Goal: Share content: Share content

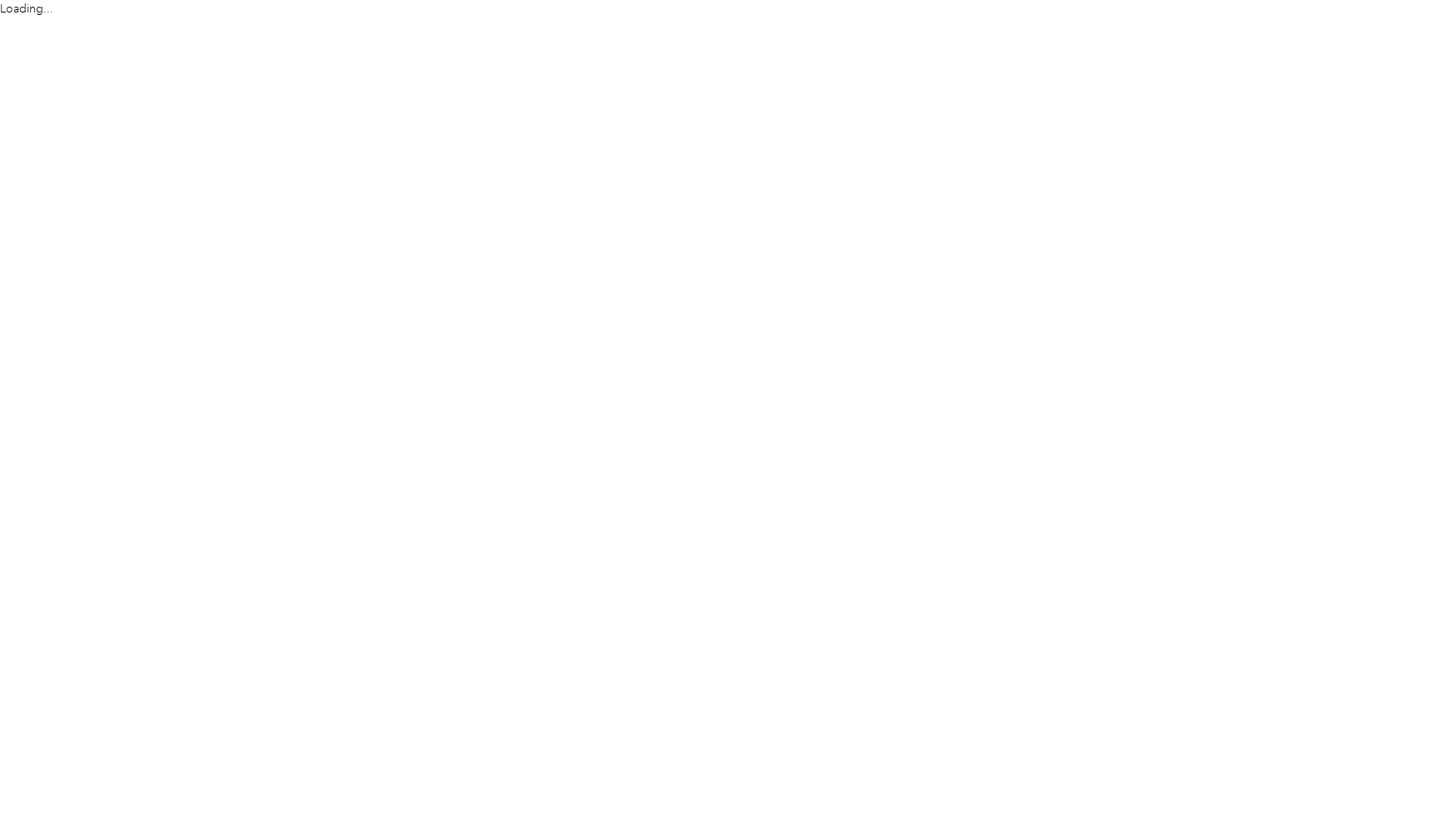
click at [1214, 759] on html "Loading..." at bounding box center [724, 416] width 1447 height 832
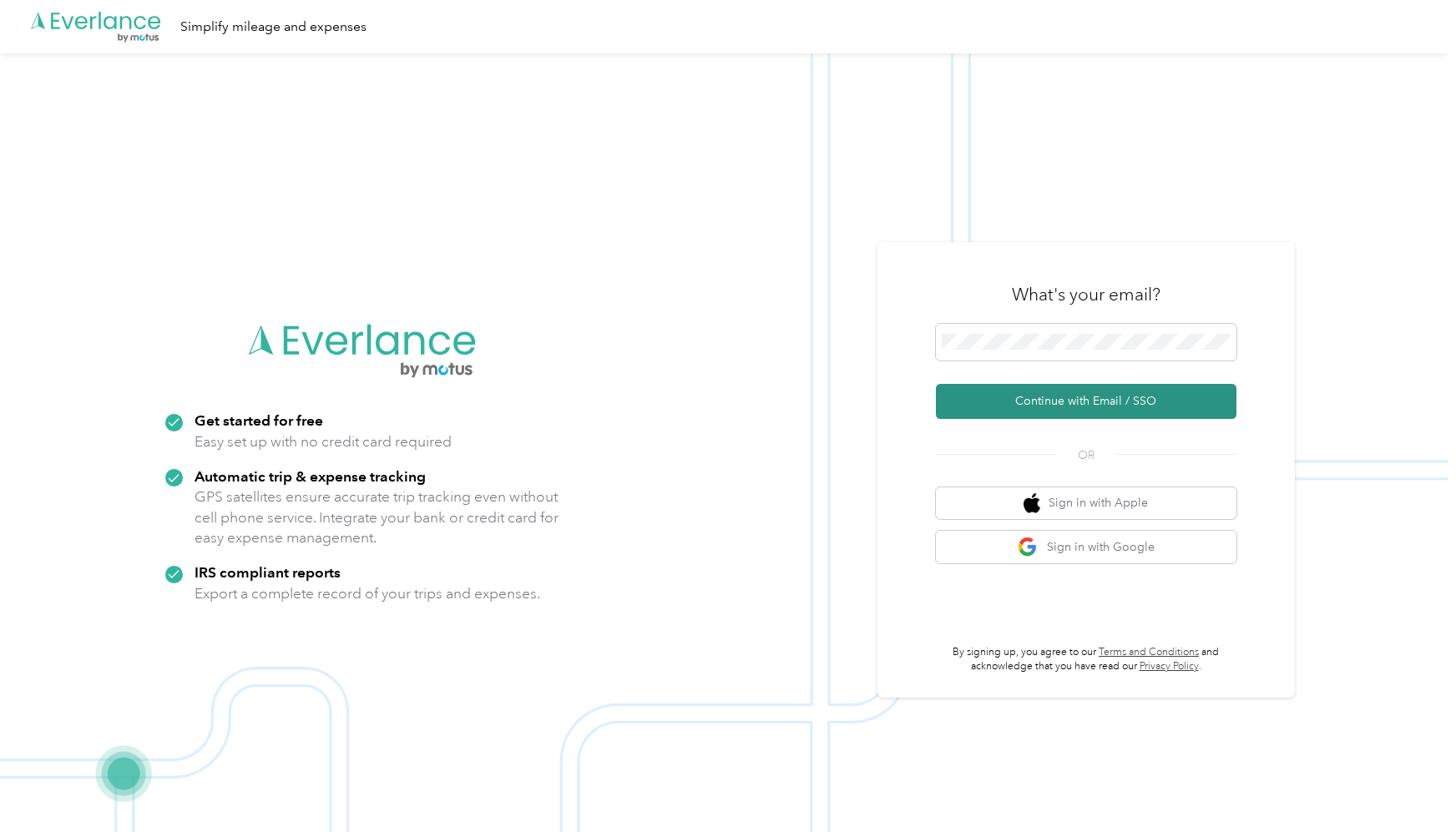
click at [1081, 409] on button "Continue with Email / SSO" at bounding box center [1085, 402] width 300 height 35
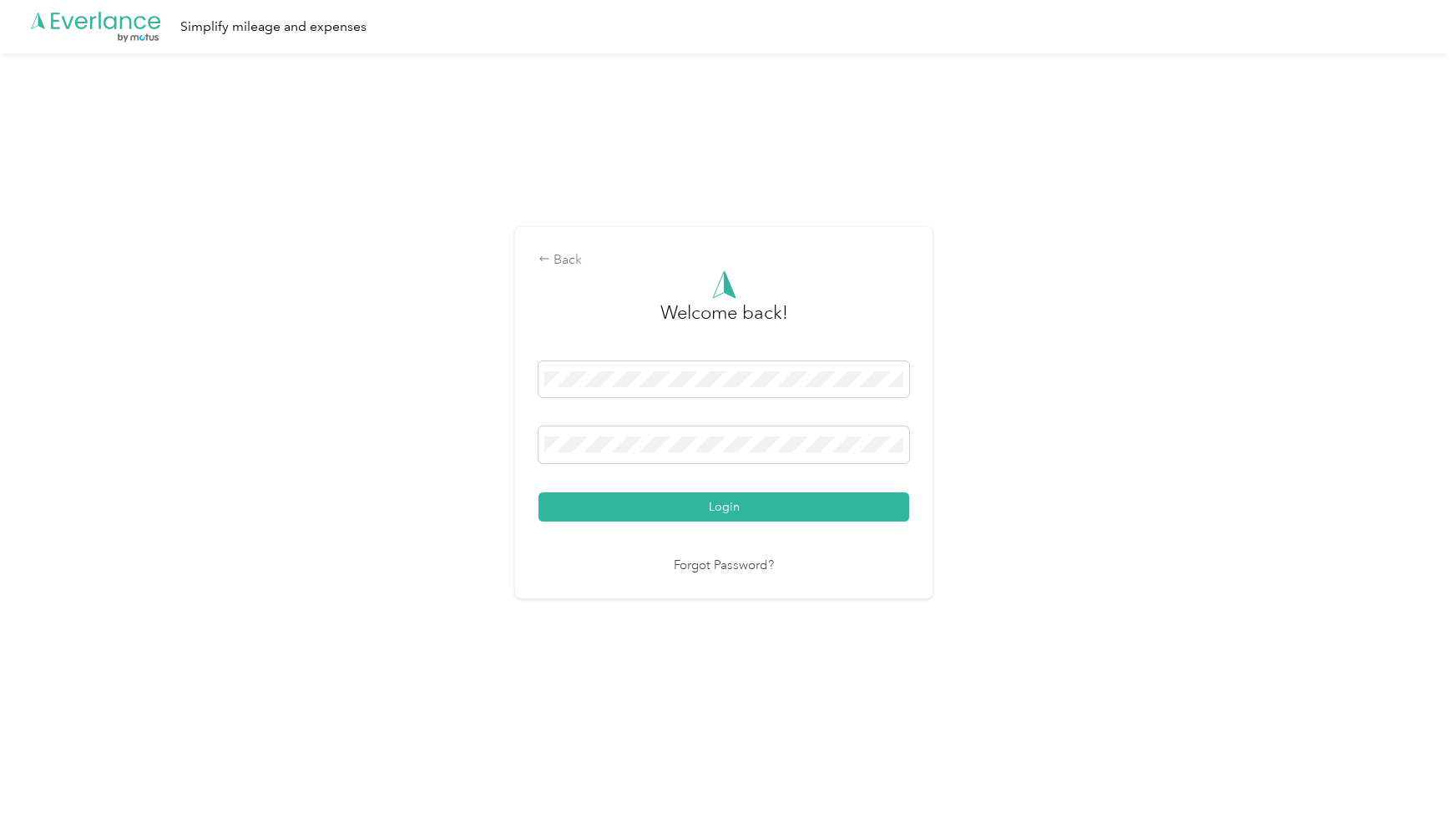
click at [728, 507] on button "Login" at bounding box center [724, 507] width 371 height 29
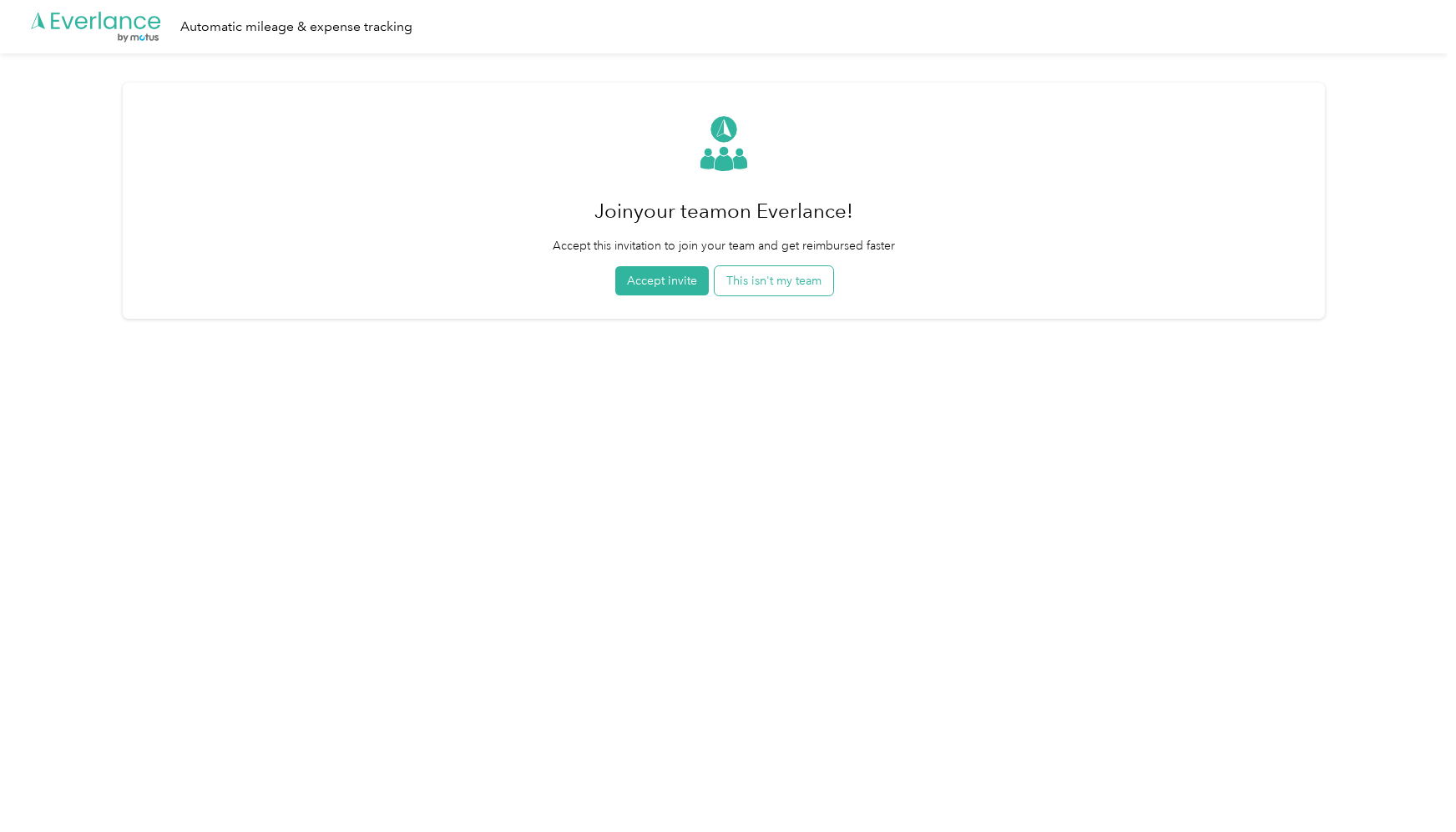
click at [799, 286] on button "This isn't my team" at bounding box center [774, 280] width 118 height 29
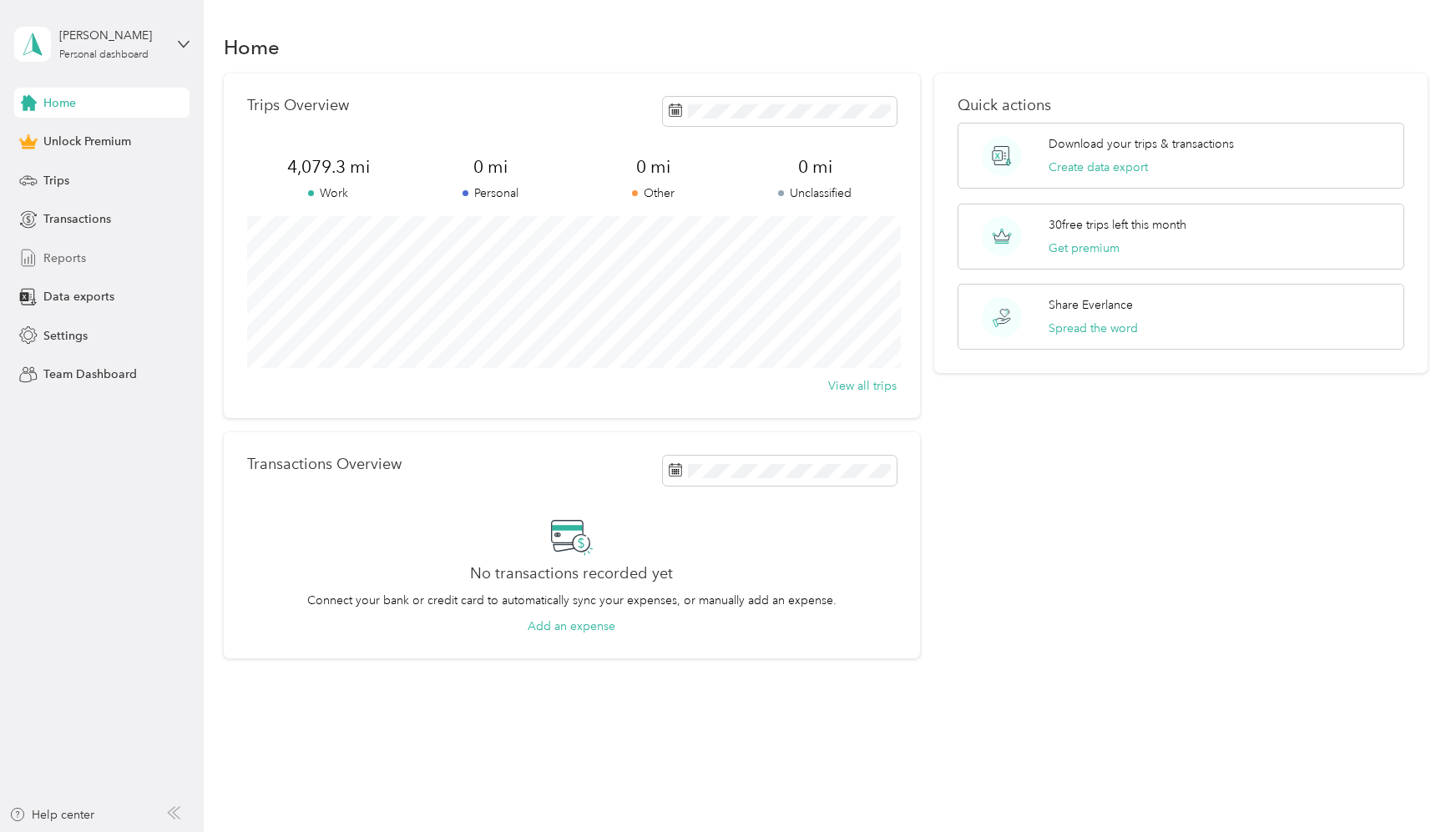
click at [79, 264] on span "Reports" at bounding box center [65, 258] width 43 height 17
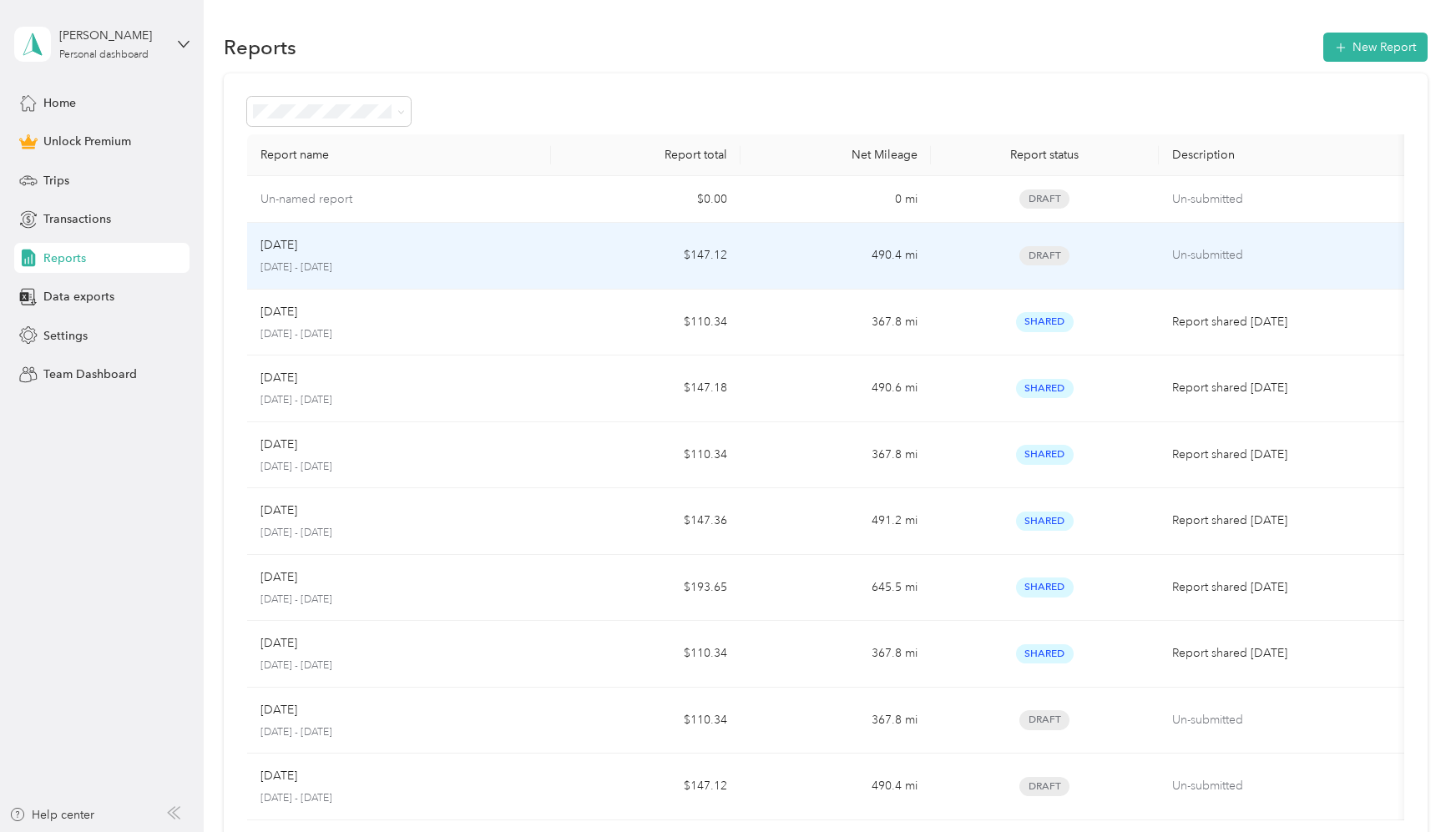
click at [346, 252] on div "[DATE]" at bounding box center [399, 245] width 277 height 18
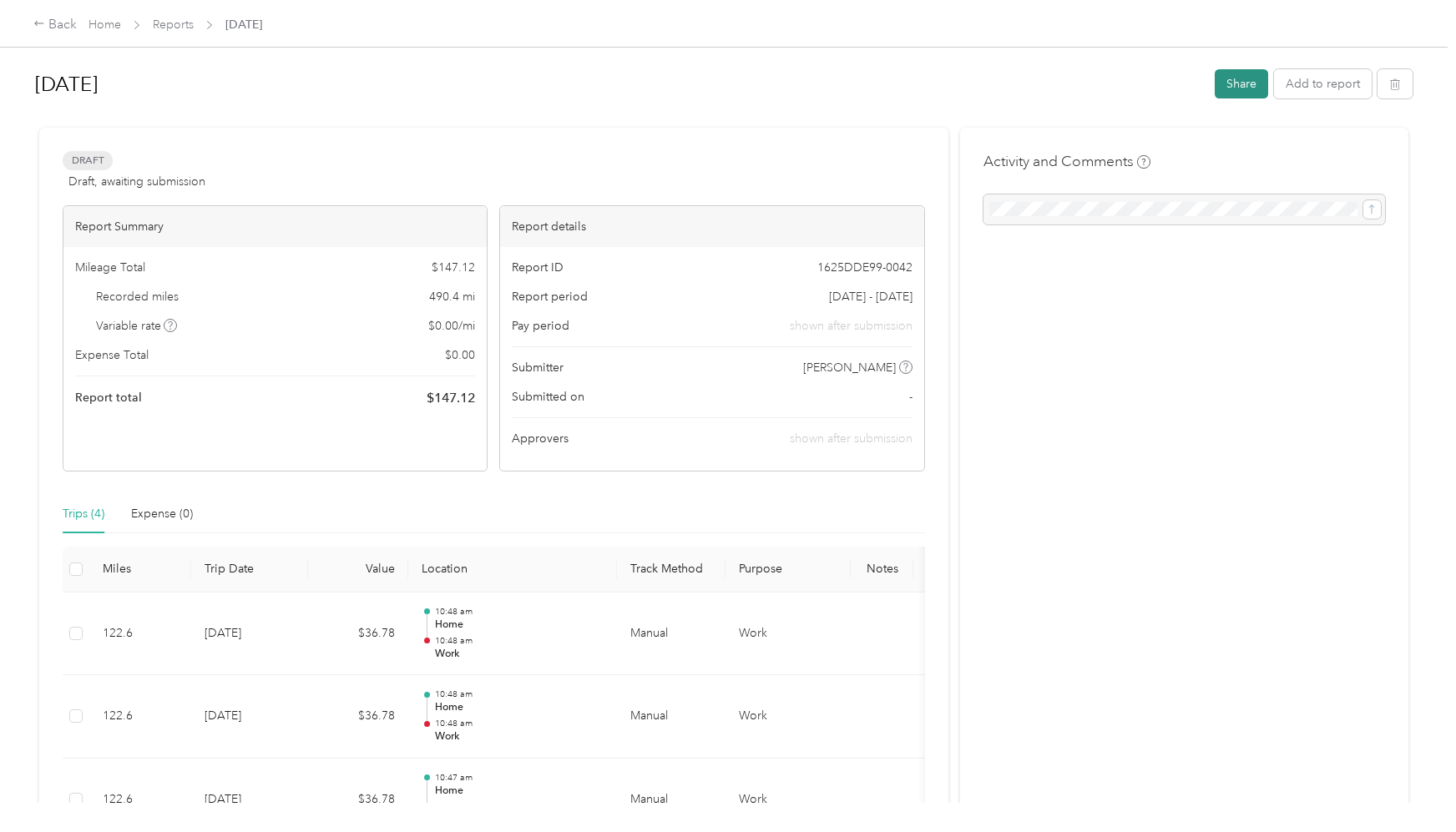
click at [1247, 87] on button "Share" at bounding box center [1241, 83] width 53 height 29
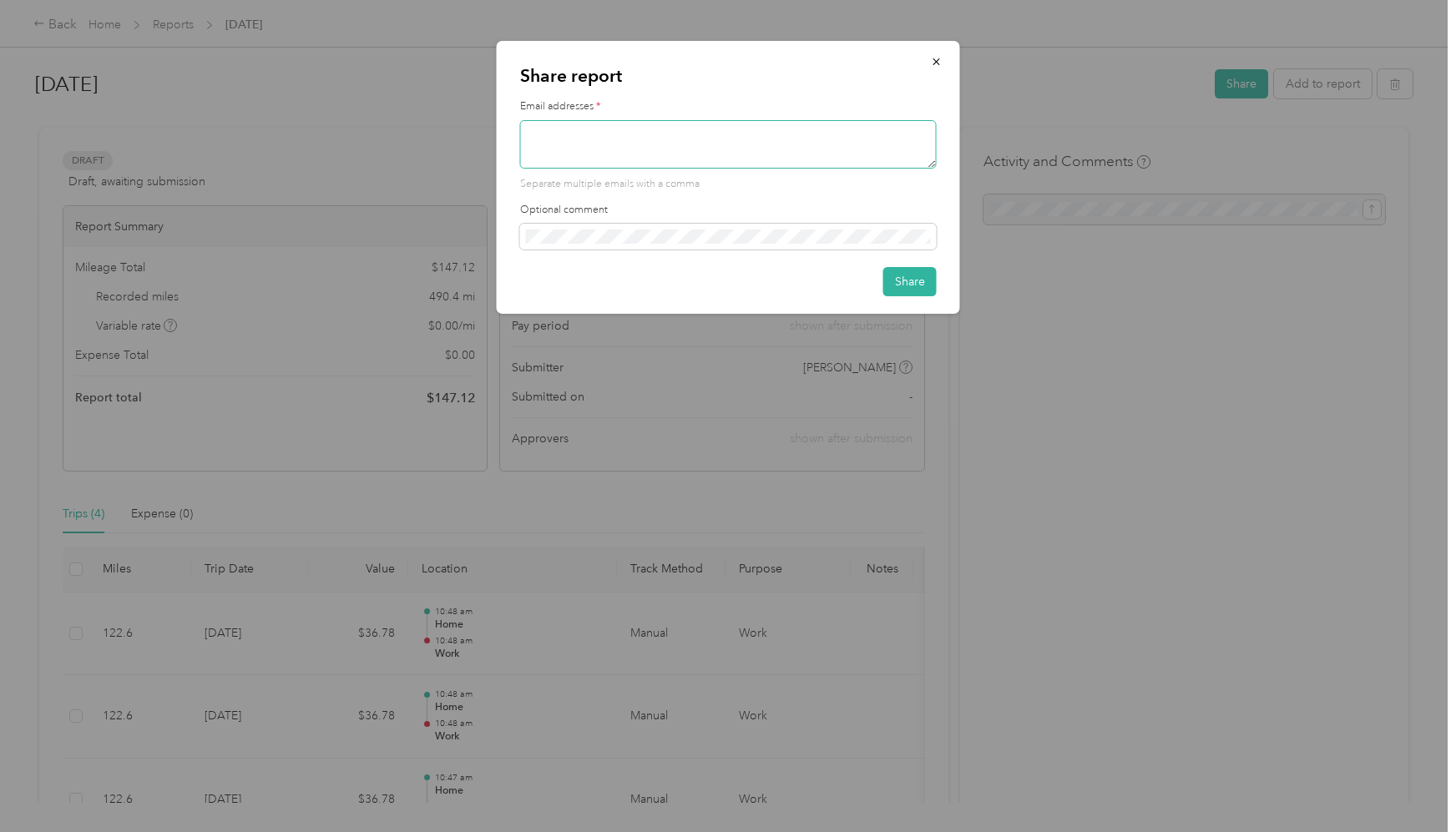
click at [727, 137] on textarea at bounding box center [728, 143] width 416 height 48
type textarea "[PERSON_NAME][EMAIL_ADDRESS][DOMAIN_NAME]"
click at [918, 287] on button "Share" at bounding box center [909, 281] width 53 height 29
